Goal: Task Accomplishment & Management: Manage account settings

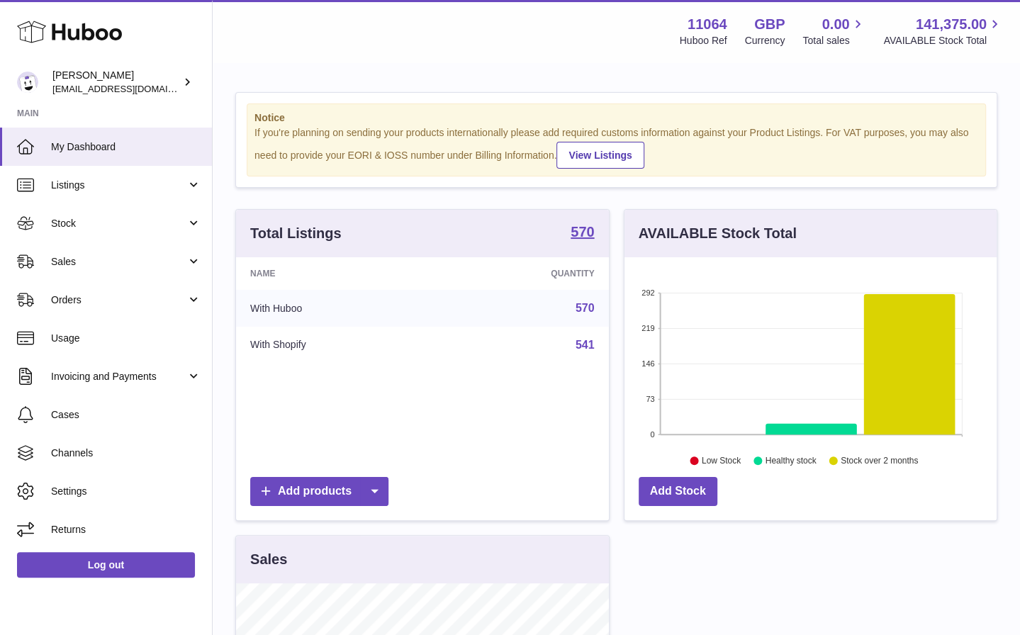
scroll to position [221, 373]
click at [137, 225] on span "Stock" at bounding box center [118, 223] width 135 height 13
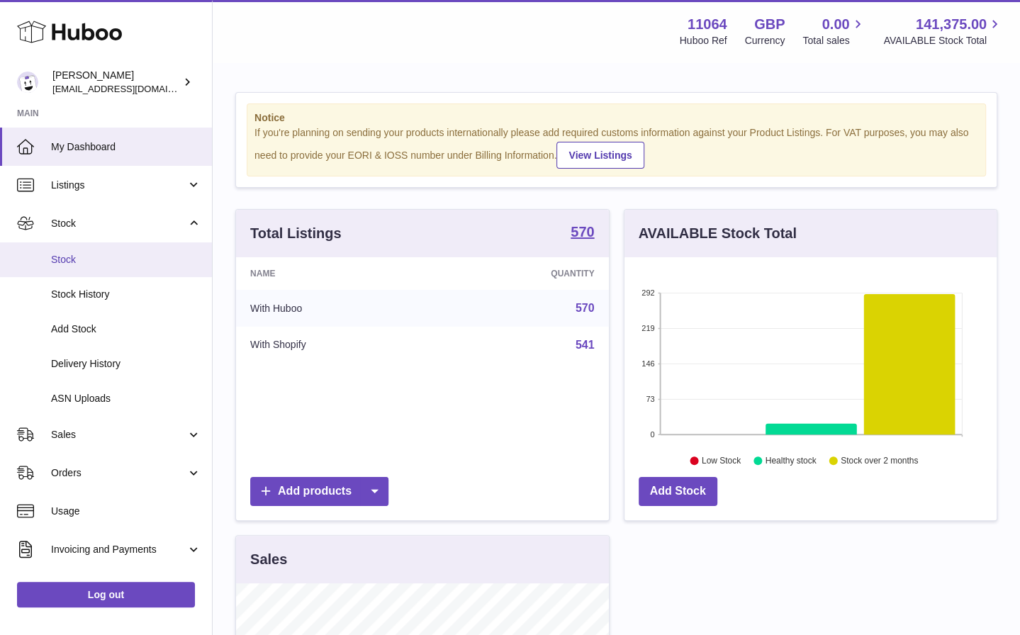
click at [148, 253] on span "Stock" at bounding box center [126, 259] width 150 height 13
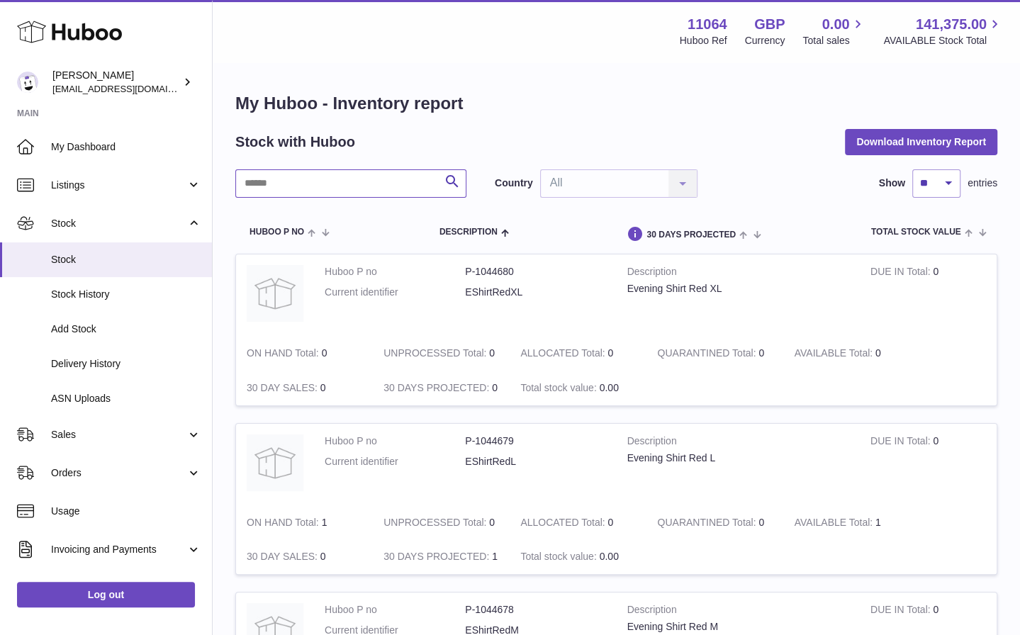
click at [378, 180] on input "text" at bounding box center [350, 183] width 231 height 28
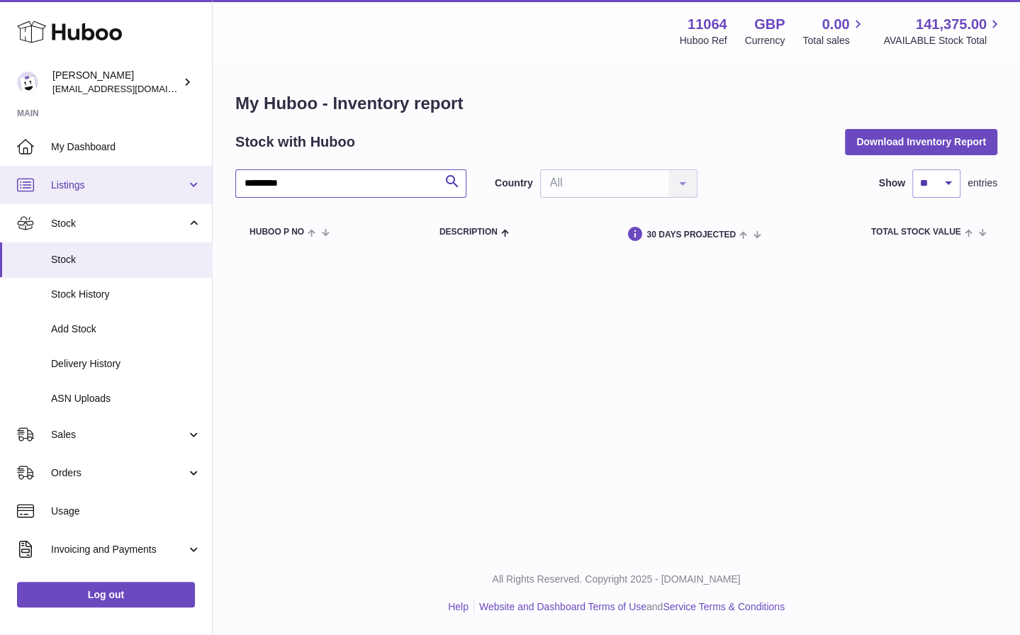
drag, startPoint x: 362, startPoint y: 176, endPoint x: 172, endPoint y: 177, distance: 190.1
click at [174, 177] on div "Huboo Isabella Michell imichellrs@gmail.com Main My Dashboard Listings Not with…" at bounding box center [510, 317] width 1020 height 635
drag, startPoint x: 318, startPoint y: 182, endPoint x: 150, endPoint y: 182, distance: 168.1
click at [150, 182] on div "Huboo Isabella Michell imichellrs@gmail.com Main My Dashboard Listings Not with…" at bounding box center [510, 317] width 1020 height 635
type input "***"
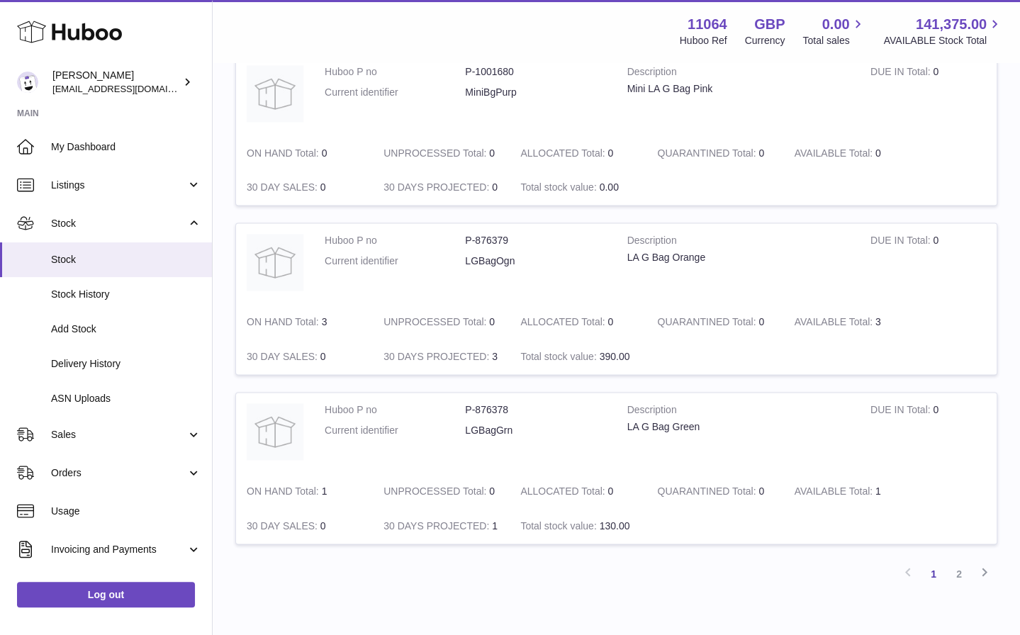
scroll to position [1392, 0]
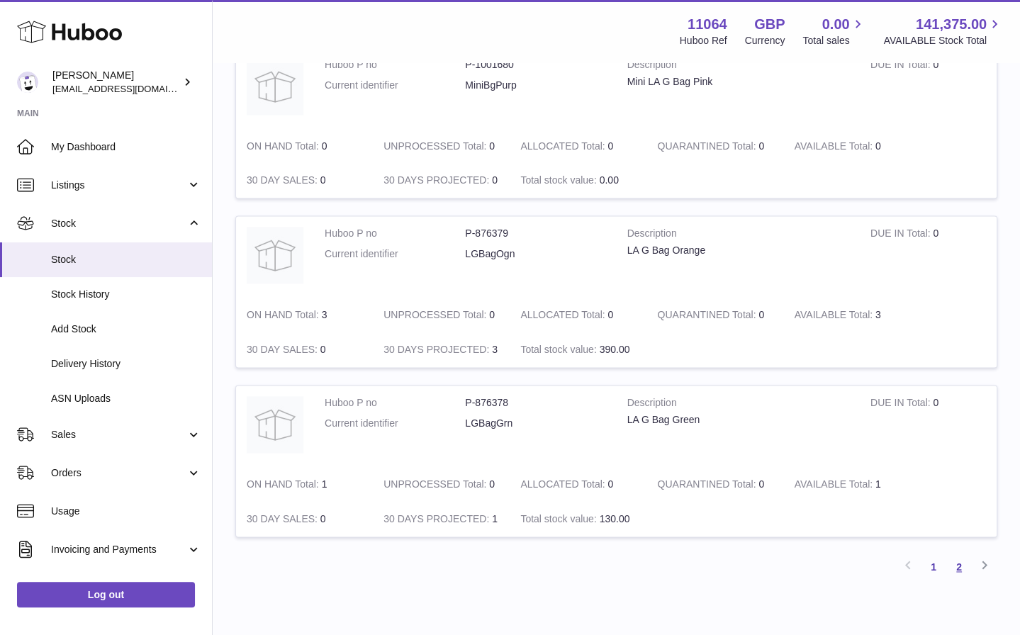
click at [966, 562] on link "2" at bounding box center [960, 568] width 26 height 26
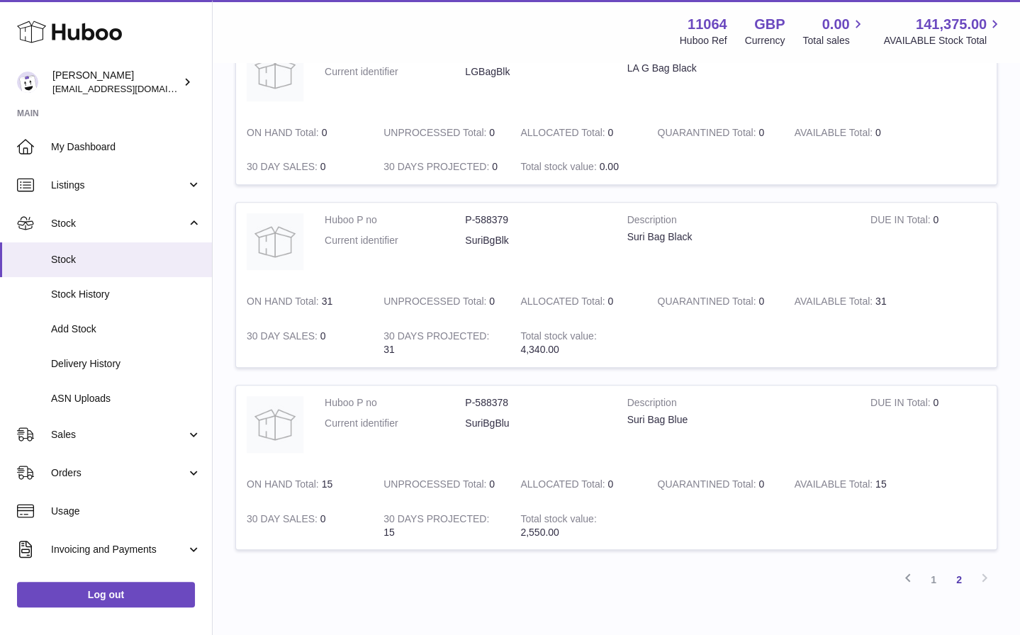
scroll to position [389, 0]
